Goal: Transaction & Acquisition: Book appointment/travel/reservation

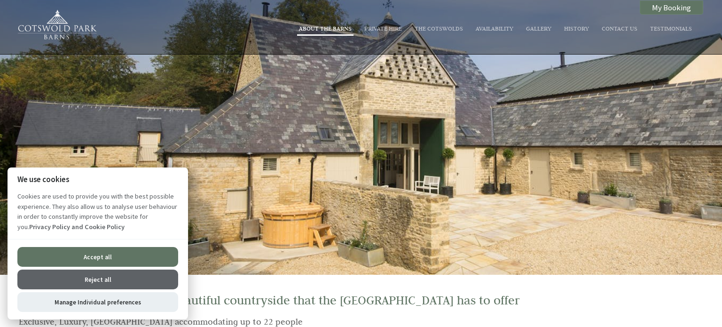
click at [323, 28] on link "About The Barns" at bounding box center [325, 28] width 53 height 8
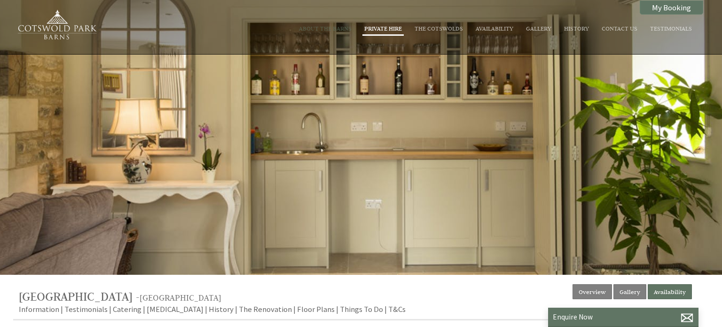
click at [385, 30] on link "Private Hire" at bounding box center [383, 28] width 38 height 8
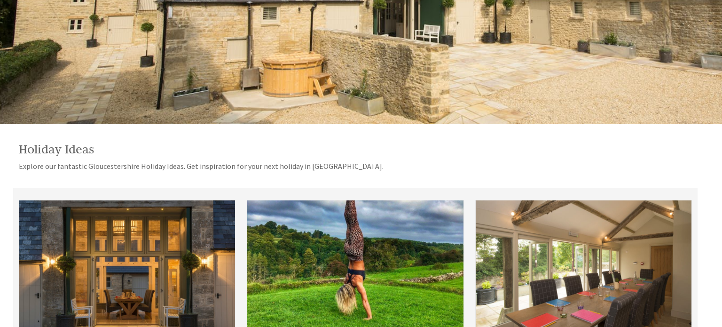
scroll to position [150, 0]
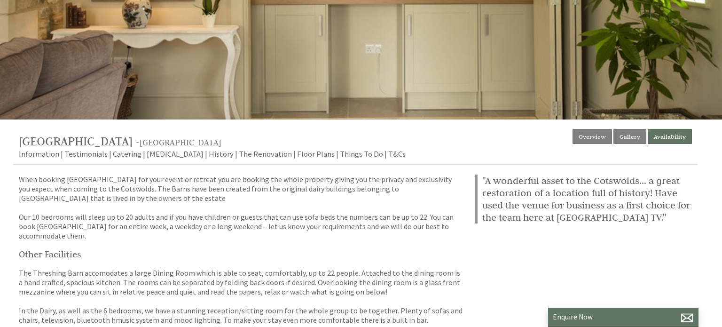
scroll to position [163, 0]
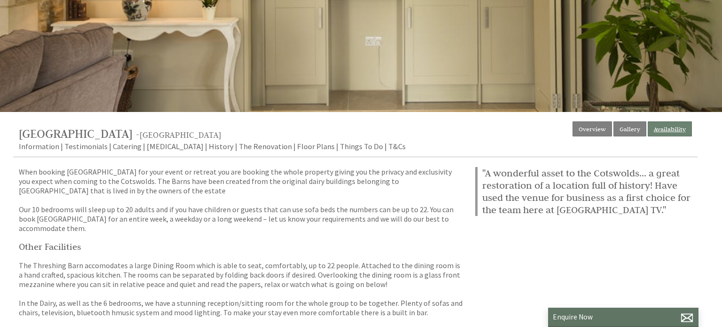
click at [671, 128] on link "Availability" at bounding box center [670, 128] width 44 height 15
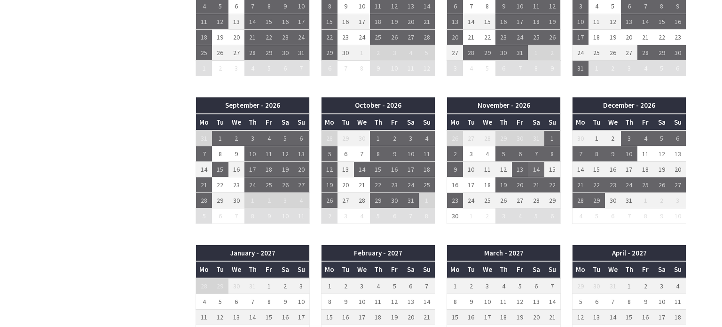
scroll to position [683, 0]
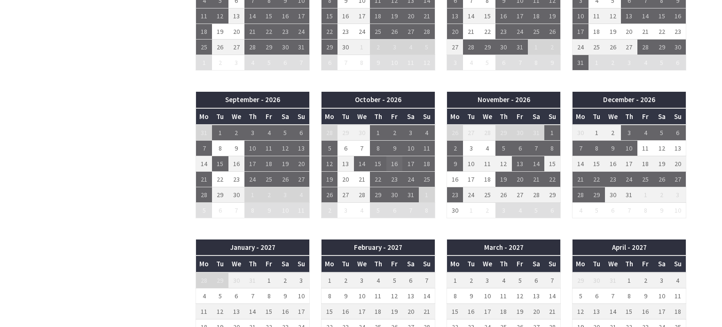
click at [393, 165] on td "16" at bounding box center [394, 164] width 16 height 16
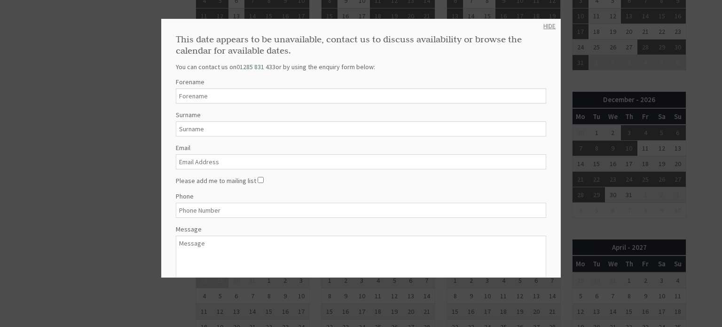
click at [546, 25] on link "HIDE" at bounding box center [549, 26] width 12 height 8
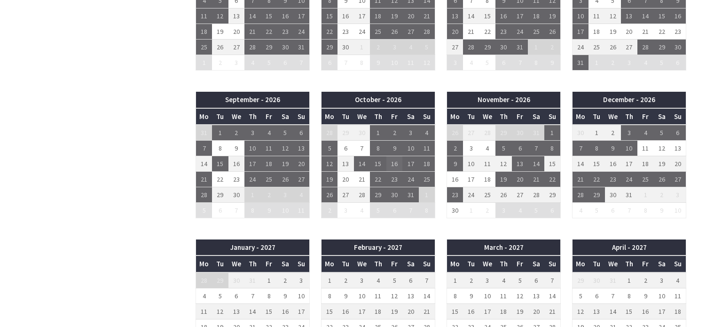
click at [394, 161] on td "16" at bounding box center [394, 164] width 16 height 16
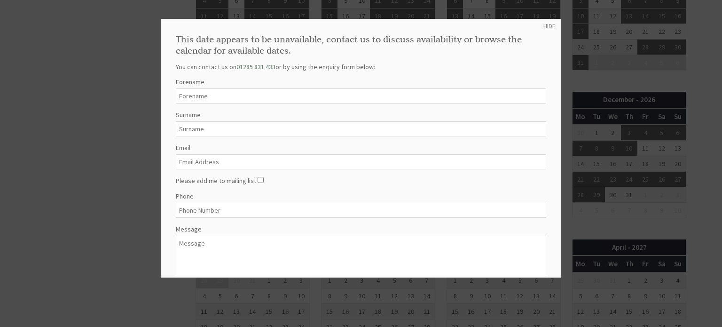
click at [550, 23] on link "HIDE" at bounding box center [549, 26] width 12 height 8
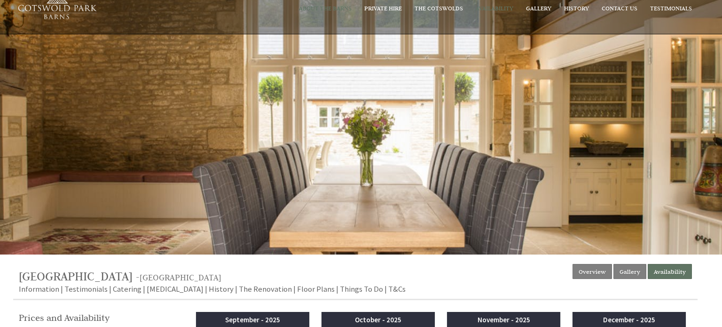
scroll to position [0, 0]
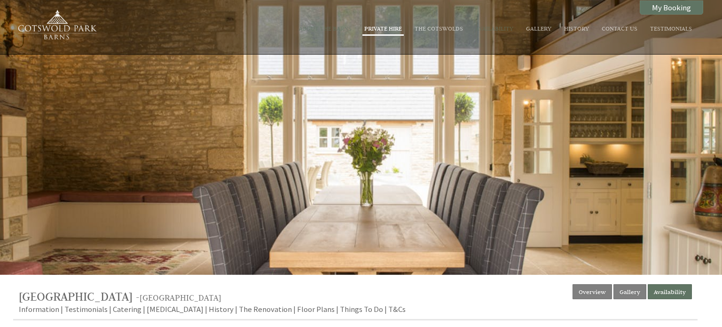
click at [384, 30] on link "Private Hire" at bounding box center [383, 28] width 38 height 8
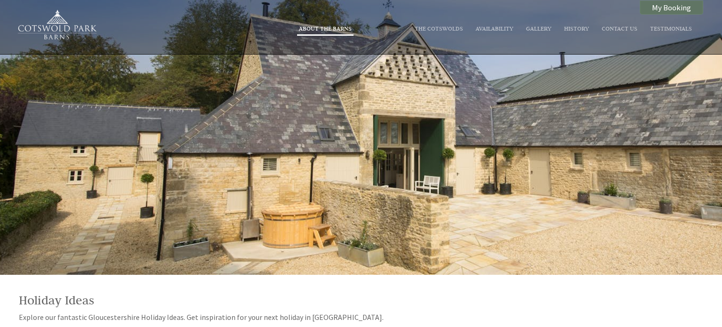
click at [323, 28] on link "About The Barns" at bounding box center [325, 28] width 53 height 8
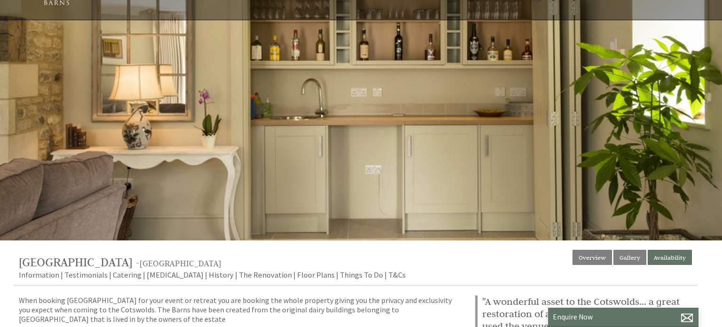
scroll to position [31, 0]
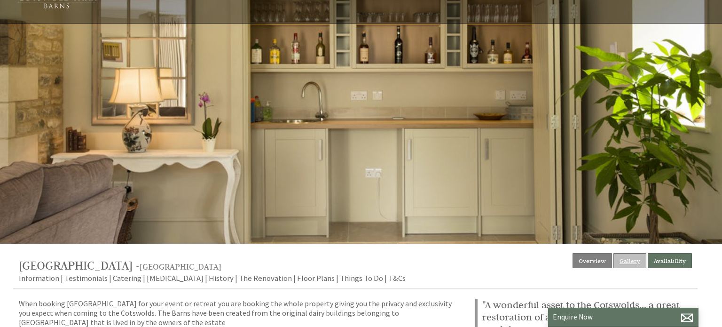
click at [634, 259] on link "Gallery" at bounding box center [629, 260] width 33 height 15
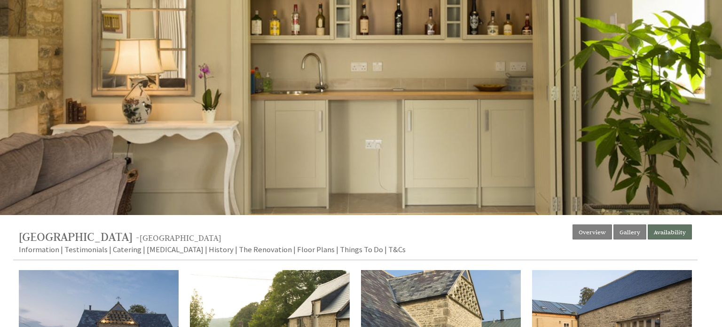
scroll to position [71, 0]
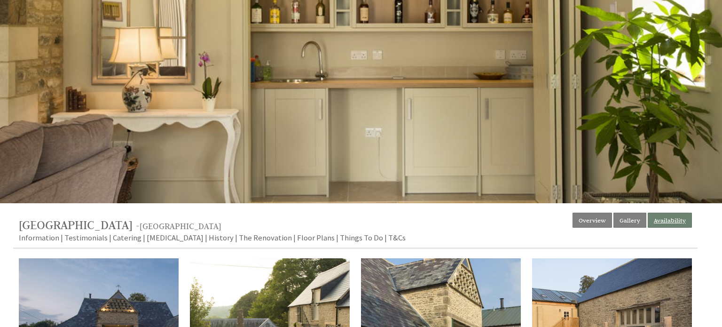
click at [664, 224] on link "Availability" at bounding box center [670, 219] width 44 height 15
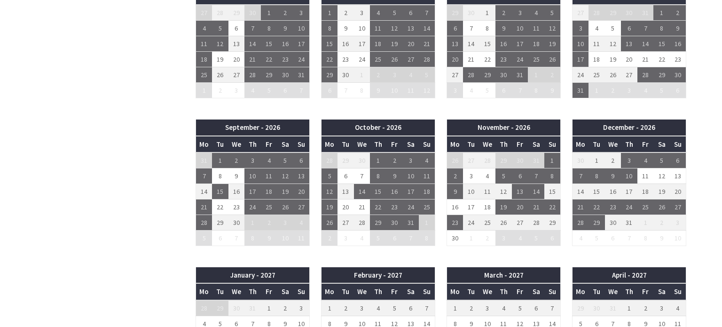
scroll to position [656, 0]
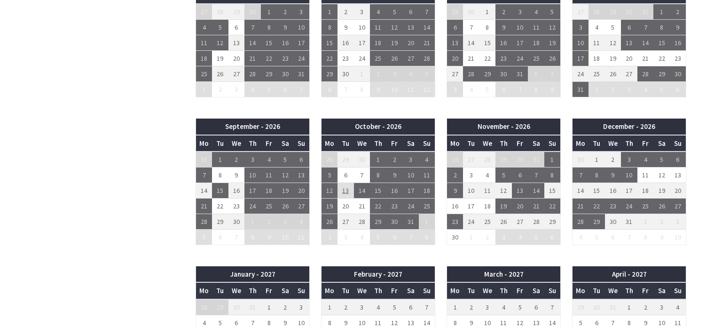
click at [347, 188] on td "13" at bounding box center [346, 191] width 16 height 16
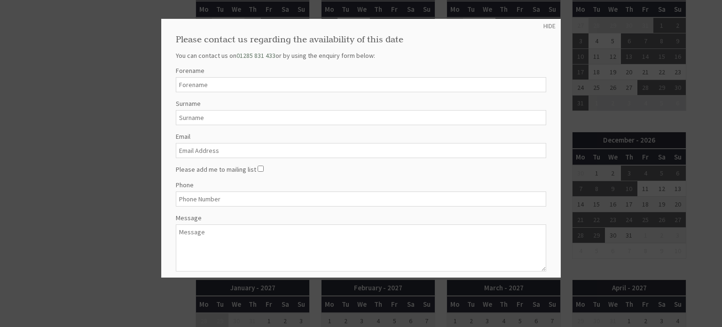
scroll to position [641, 0]
click at [550, 23] on link "HIDE" at bounding box center [549, 26] width 12 height 8
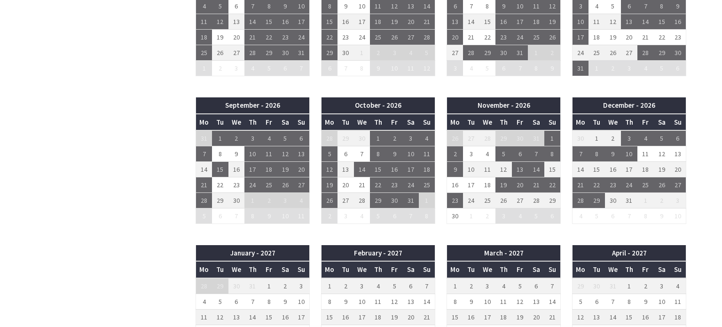
scroll to position [619, 0]
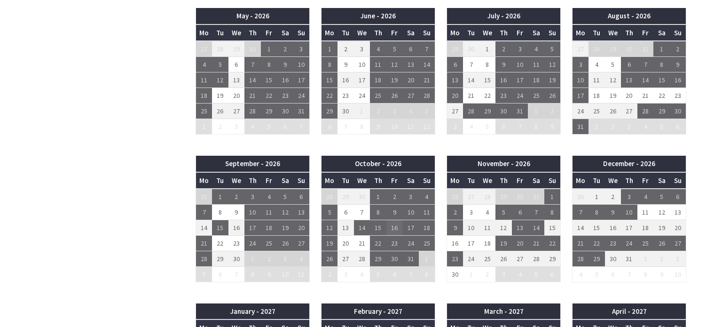
click at [393, 225] on td "16" at bounding box center [394, 228] width 16 height 16
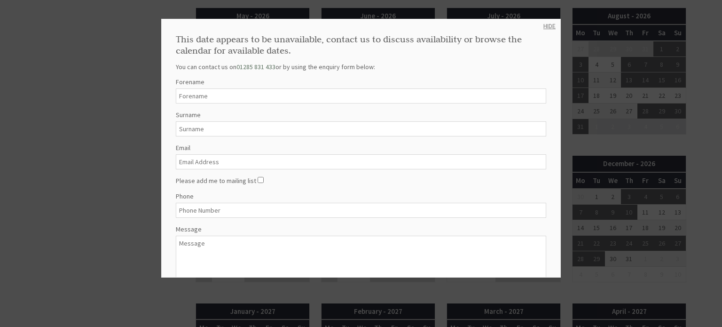
click at [548, 26] on link "HIDE" at bounding box center [549, 26] width 12 height 8
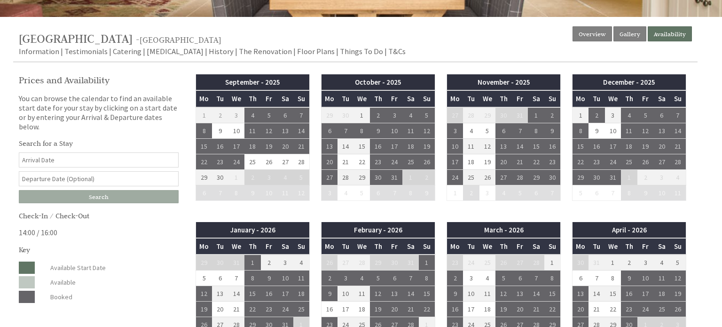
scroll to position [259, 0]
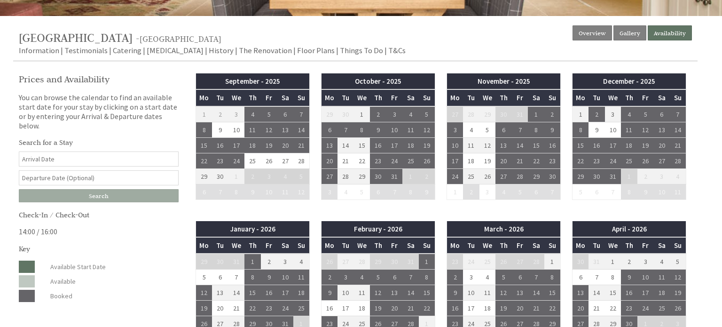
click at [100, 153] on input "Date" at bounding box center [99, 158] width 160 height 15
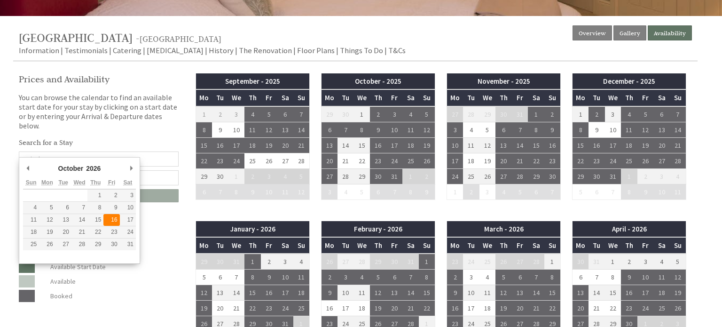
type input "[DATE]"
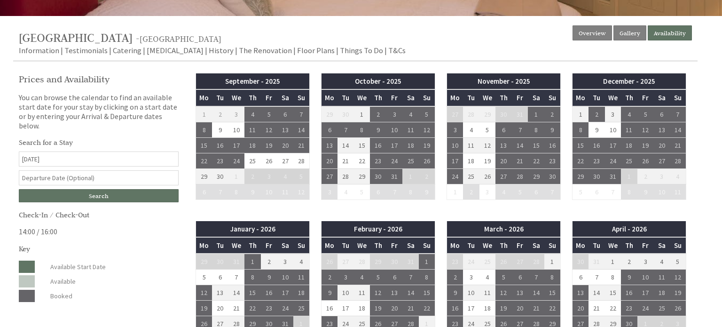
click at [103, 170] on input "text" at bounding box center [99, 177] width 160 height 15
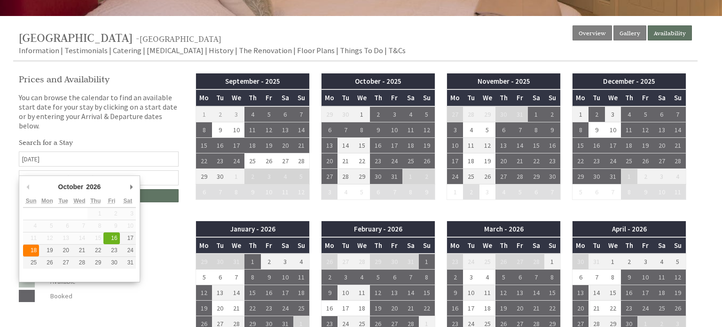
type input "[DATE]"
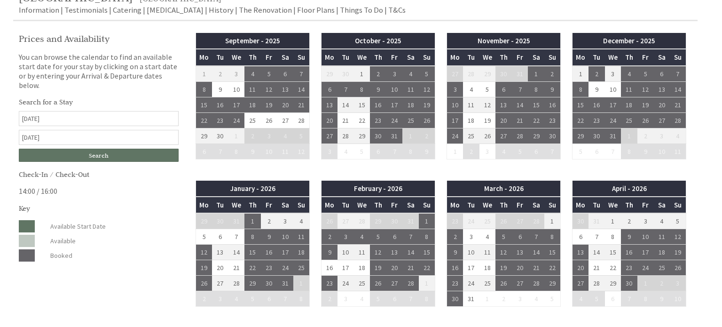
scroll to position [302, 0]
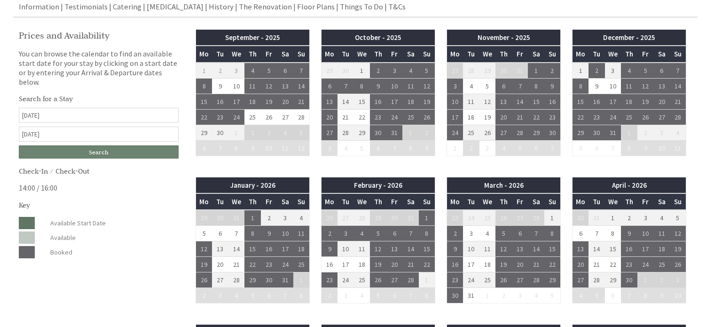
click at [104, 145] on input "Search" at bounding box center [99, 151] width 160 height 13
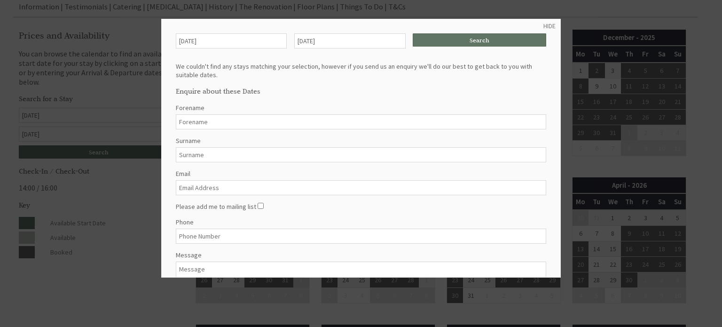
click at [204, 121] on input "Forename" at bounding box center [361, 121] width 370 height 15
type input "[PERSON_NAME]"
type input "Hayward"
type input "[EMAIL_ADDRESS][DOMAIN_NAME]"
type input "07594680742"
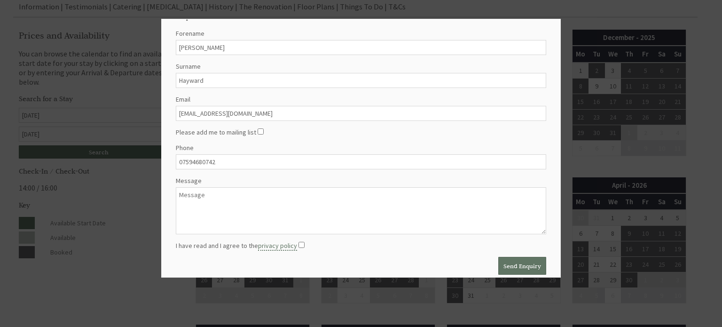
scroll to position [81, 0]
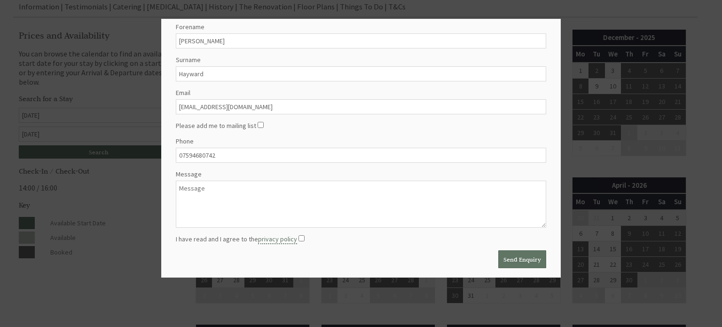
drag, startPoint x: 223, startPoint y: 153, endPoint x: 164, endPoint y: 149, distance: 59.9
click at [164, 149] on div "HIDE [DATE] [DATE] Search We couldn't find any stays matching your selection, h…" at bounding box center [361, 148] width 400 height 259
click at [188, 190] on textarea "Message" at bounding box center [361, 204] width 370 height 47
click at [247, 182] on textarea "Hi we are looking for accomodation for a family party in [DATE]." at bounding box center [361, 204] width 370 height 47
click at [345, 187] on textarea "Hi we are looking for accommodation for a family party in [DATE]." at bounding box center [361, 204] width 370 height 47
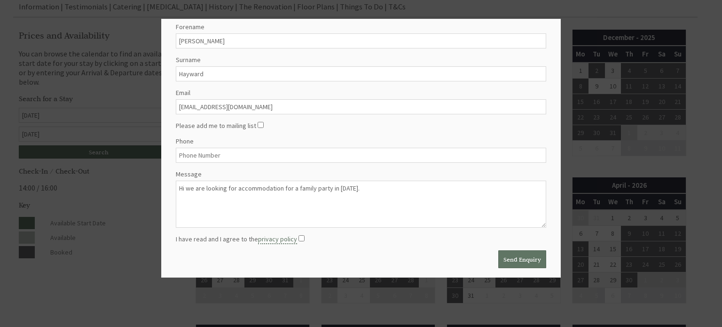
click at [348, 182] on textarea "Hi we are looking for accommodation for a family party in [DATE]." at bounding box center [361, 204] width 370 height 47
click at [386, 185] on textarea "Hi we are looking for accommodation for a family party in [DATE]." at bounding box center [361, 204] width 370 height 47
click at [483, 185] on textarea "Hi we are looking for accommodation for a family party in [DATE]. Our first cho…" at bounding box center [361, 204] width 370 height 47
click at [530, 186] on textarea "Hi we are looking for accommodation for a family party in [DATE]. Our first cho…" at bounding box center [361, 204] width 370 height 47
click at [199, 194] on textarea "Hi we are looking for accommodation for a family party in [DATE]. Our first cho…" at bounding box center [361, 204] width 370 height 47
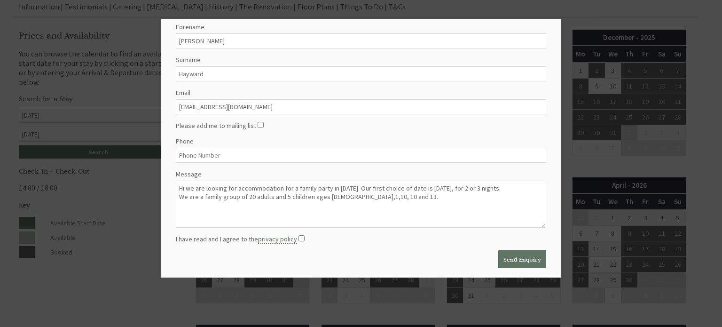
type textarea "Hi we are looking for accommodation for a family party in [DATE]. Our first cho…"
click at [300, 235] on input "I have read and I agree to the privacy policy" at bounding box center [302, 238] width 6 height 6
checkbox input "true"
click at [387, 203] on textarea "Hi we are looking for accommodation for a family party in [DATE]. Our first cho…" at bounding box center [361, 204] width 370 height 47
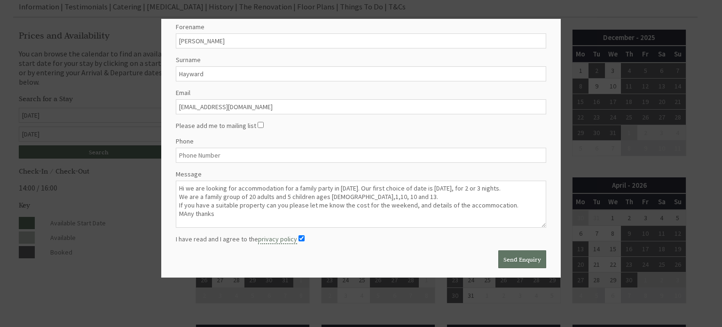
scroll to position [6, 0]
click at [183, 210] on textarea "Hi we are looking for accommodation for a family party in [DATE]. Our first cho…" at bounding box center [361, 204] width 370 height 47
click at [188, 210] on textarea "Hi we are looking for accommodation for a family party in [DATE]. Our first cho…" at bounding box center [361, 204] width 370 height 47
click at [184, 217] on textarea "Hi we are looking for accommodation for a family party in [DATE]. Our first cho…" at bounding box center [361, 204] width 370 height 47
click at [201, 218] on textarea "Hi we are looking for accommodation for a family party in [DATE]. Our first cho…" at bounding box center [361, 204] width 370 height 47
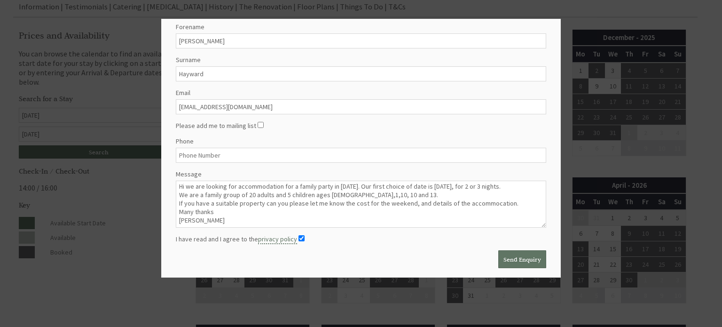
scroll to position [0, 0]
click at [314, 199] on textarea "Hi we are looking for accommodation for a family party in [DATE]. Our first cho…" at bounding box center [361, 204] width 370 height 47
click at [378, 201] on textarea "Hi we are looking for accommodation for a family party in [DATE]. Our first cho…" at bounding box center [361, 204] width 370 height 47
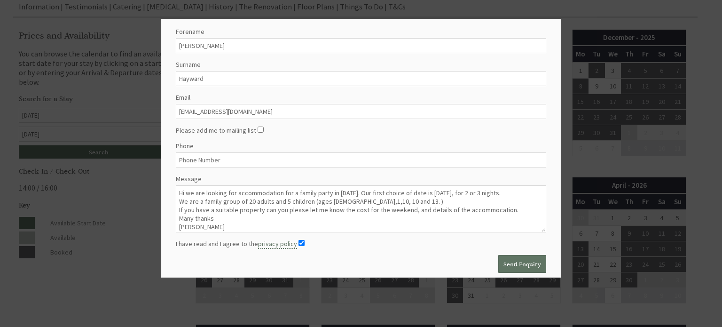
click at [474, 215] on textarea "Hi we are looking for accommodation for a family party in [DATE]. Our first cho…" at bounding box center [361, 208] width 370 height 47
type textarea "Hi we are looking for accommodation for a family party in [DATE]. Our first cho…"
click at [527, 259] on button "Send Enquiry" at bounding box center [522, 264] width 48 height 18
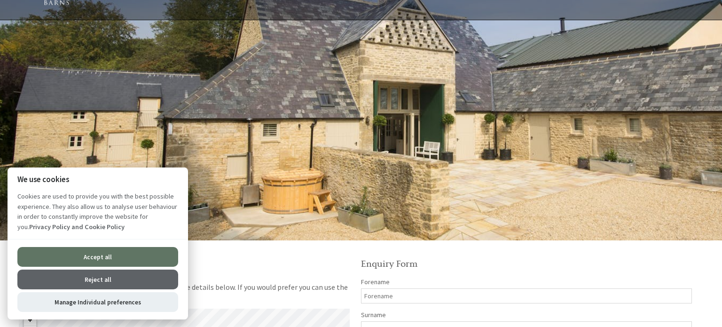
scroll to position [37, 0]
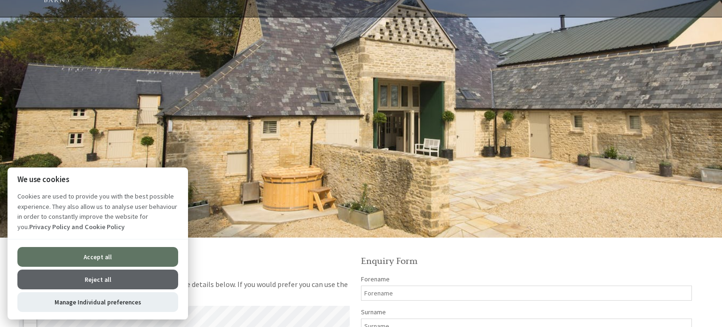
click at [142, 258] on button "Accept all" at bounding box center [97, 257] width 161 height 20
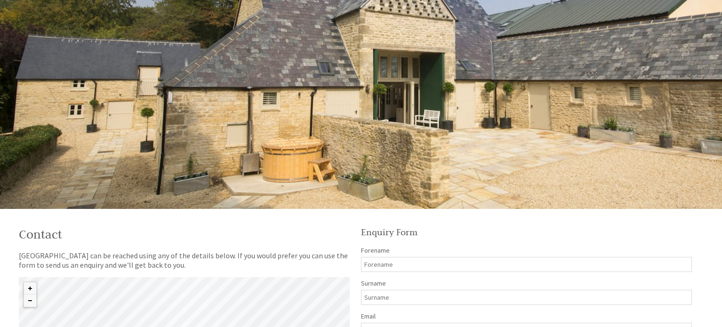
scroll to position [71, 0]
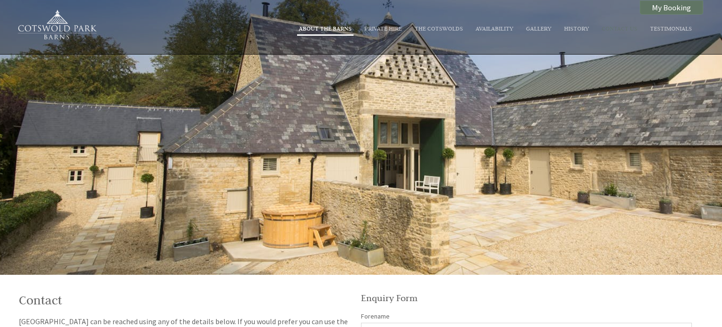
click at [341, 28] on link "About The Barns" at bounding box center [325, 28] width 53 height 8
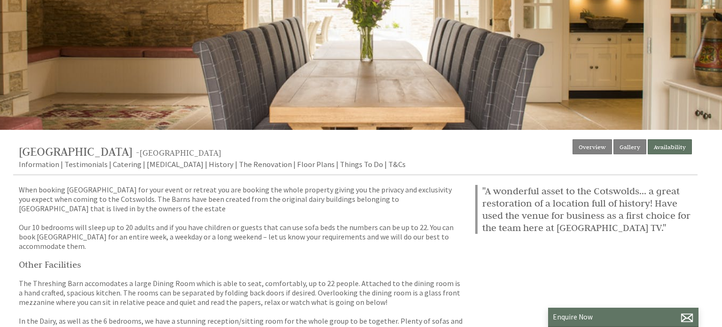
scroll to position [145, 0]
click at [297, 165] on link "Floor Plans" at bounding box center [316, 164] width 38 height 11
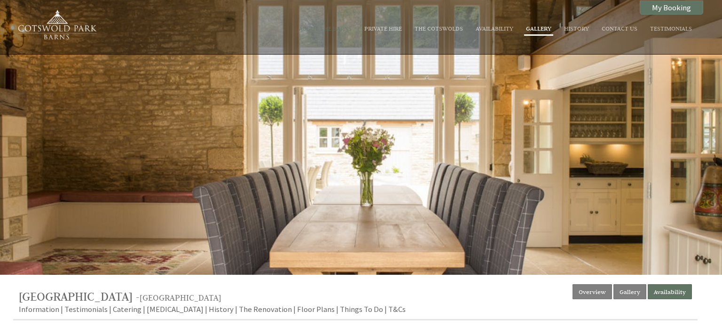
click at [546, 30] on link "Gallery" at bounding box center [538, 28] width 25 height 8
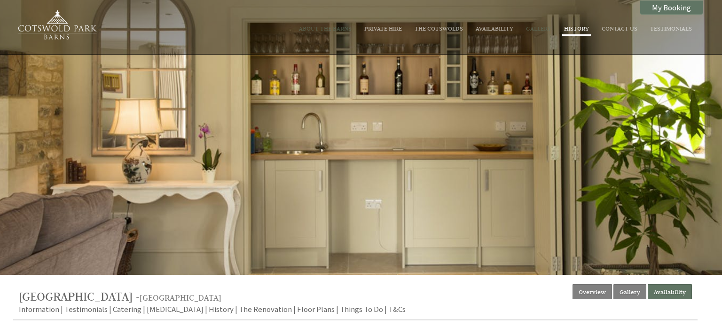
click at [580, 28] on link "History" at bounding box center [576, 28] width 25 height 8
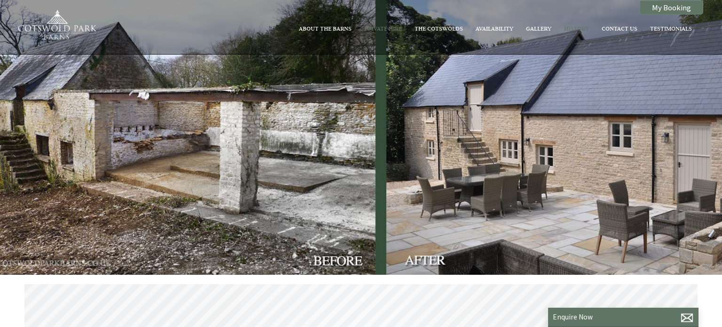
scroll to position [0, 8]
click at [497, 29] on link "Availability" at bounding box center [495, 28] width 38 height 8
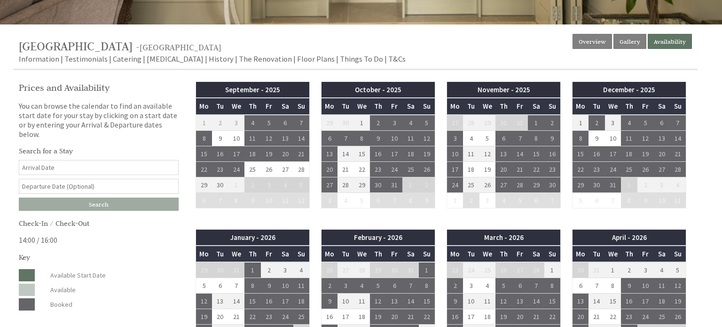
scroll to position [250, 0]
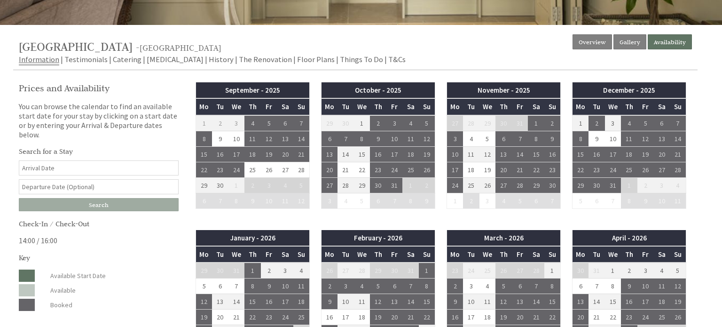
click at [45, 60] on link "Information" at bounding box center [39, 59] width 40 height 11
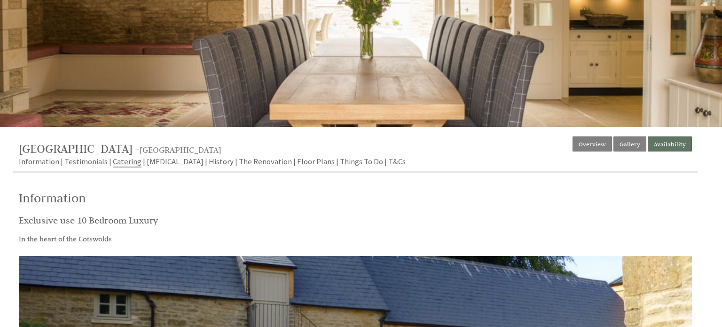
scroll to position [147, 0]
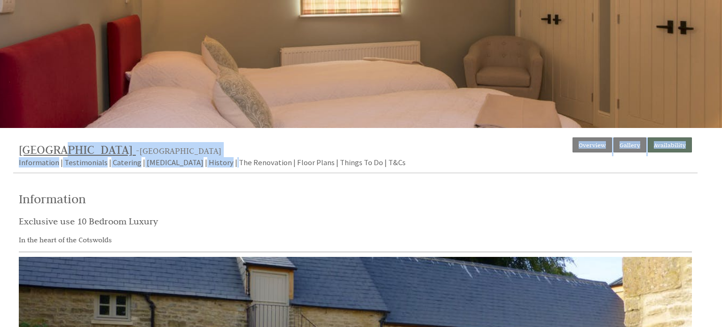
drag, startPoint x: 212, startPoint y: 152, endPoint x: 52, endPoint y: 153, distance: 159.8
click at [60, 153] on div "Properties Cotswold Park Barns - Gloucestershire Overview Gallery Availability …" at bounding box center [355, 155] width 684 height 36
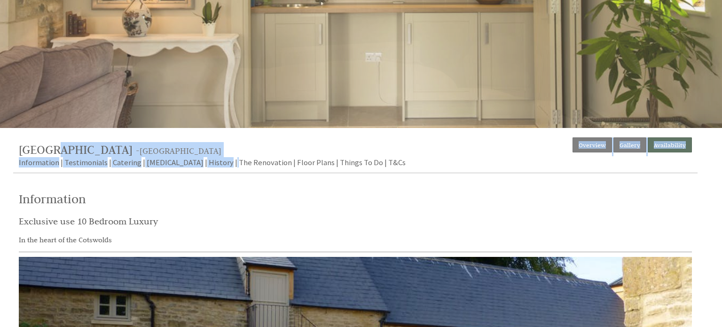
click at [82, 131] on div "About The Barns Private Hire The Cotswolds Availability Gallery History Contact…" at bounding box center [361, 229] width 722 height 752
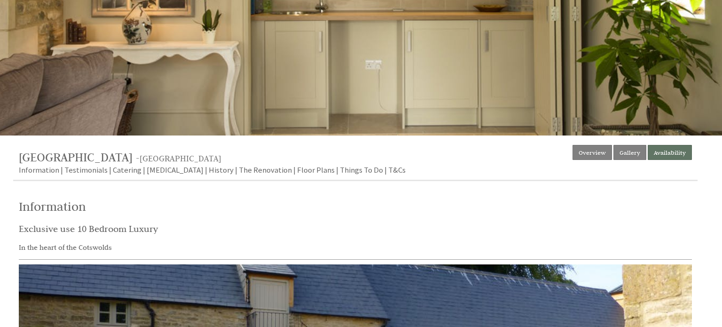
scroll to position [133, 0]
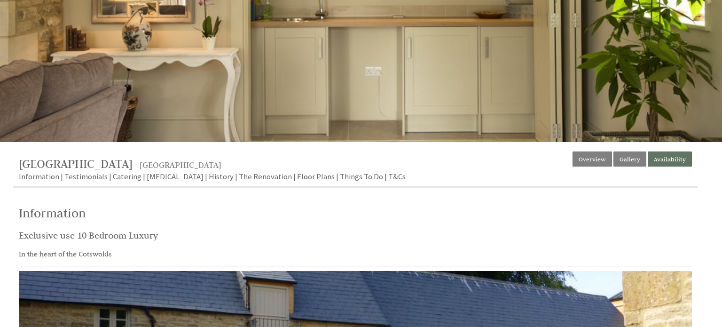
click at [322, 34] on div at bounding box center [361, 4] width 722 height 275
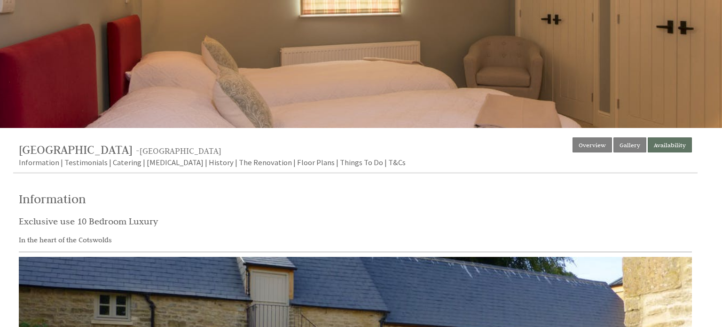
scroll to position [135, 0]
